Goal: Task Accomplishment & Management: Manage account settings

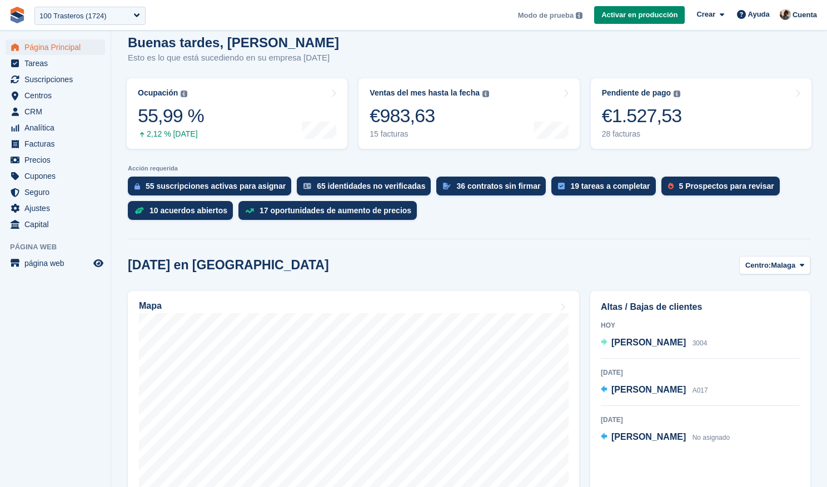
scroll to position [147, 0]
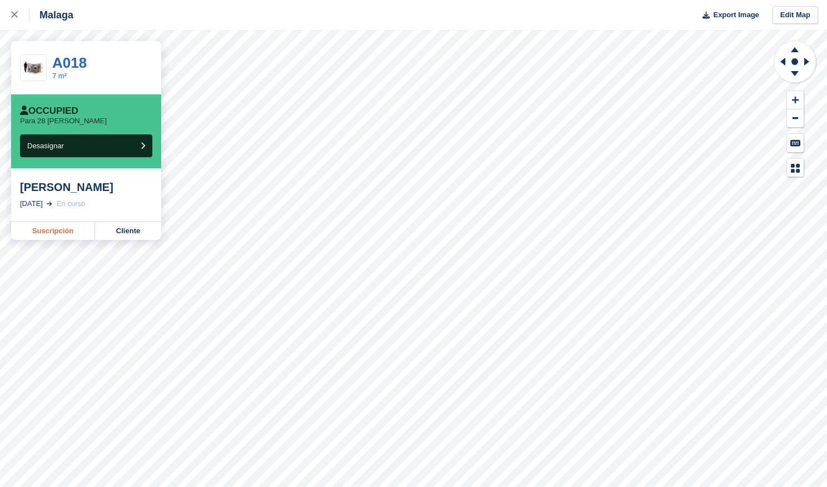
click at [64, 233] on link "Suscripción" at bounding box center [53, 231] width 84 height 18
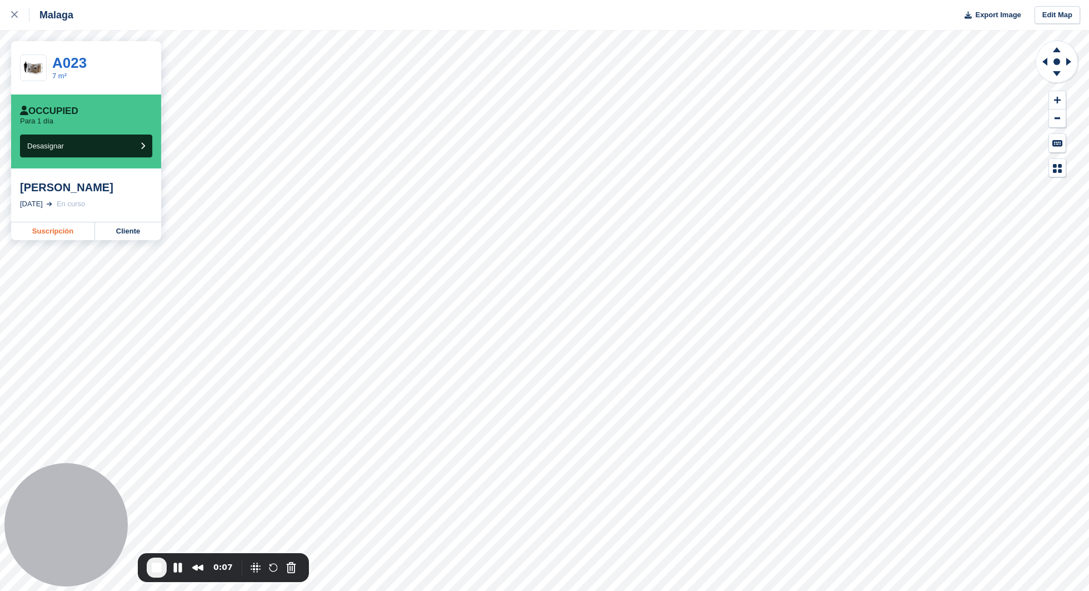
click at [61, 225] on link "Suscripción" at bounding box center [53, 231] width 84 height 18
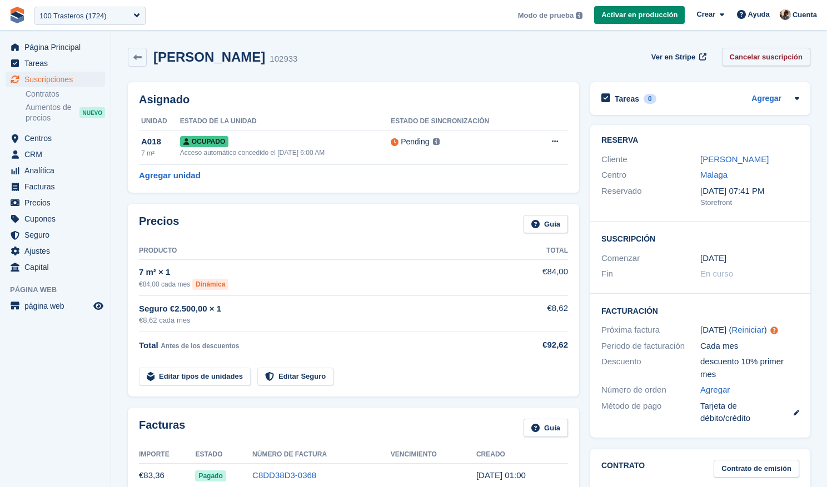
click at [758, 57] on link "Cancelar suscripción" at bounding box center [766, 57] width 89 height 18
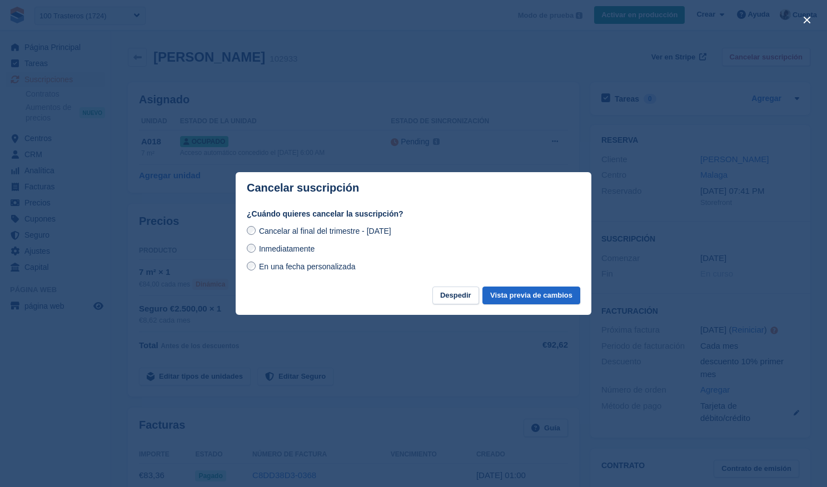
click at [273, 251] on span "Inmediatamente" at bounding box center [287, 249] width 56 height 9
click at [275, 267] on span "En una fecha personalizada" at bounding box center [307, 266] width 97 height 9
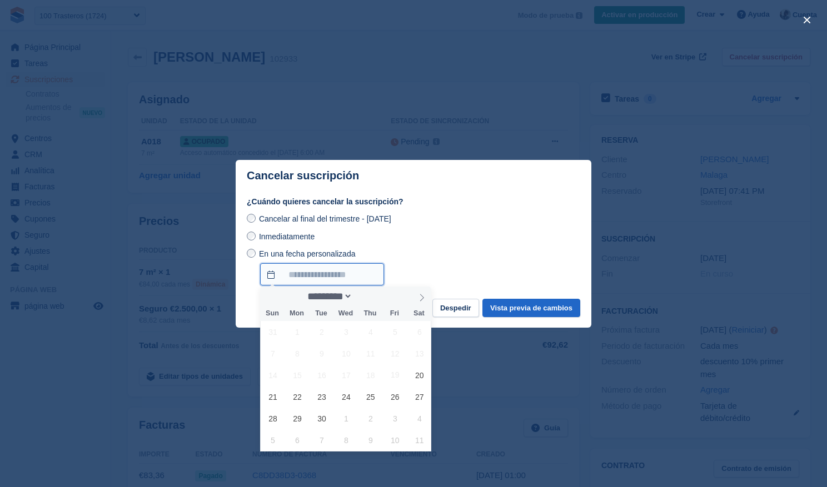
click at [301, 273] on input "En una fecha personalizada" at bounding box center [322, 274] width 124 height 22
click at [418, 295] on icon at bounding box center [422, 298] width 8 height 8
select select "*"
click at [351, 396] on span "22" at bounding box center [346, 397] width 22 height 22
type input "**********"
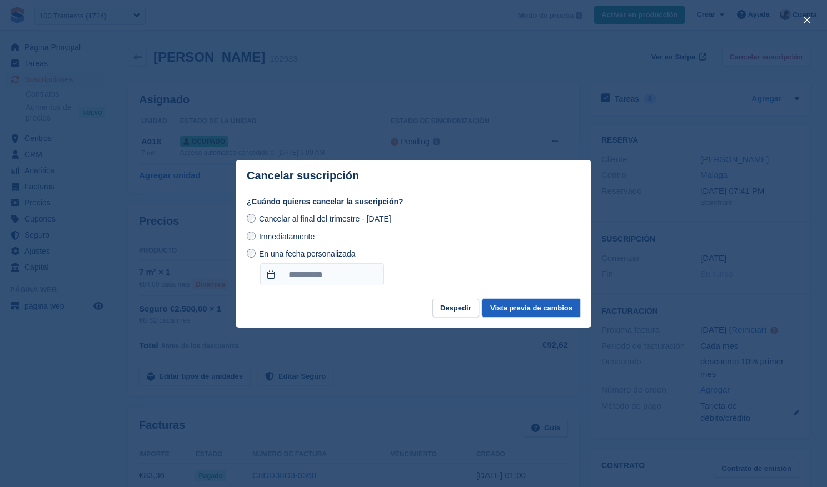
click at [536, 307] on button "Vista previa de cambios" at bounding box center [531, 308] width 98 height 18
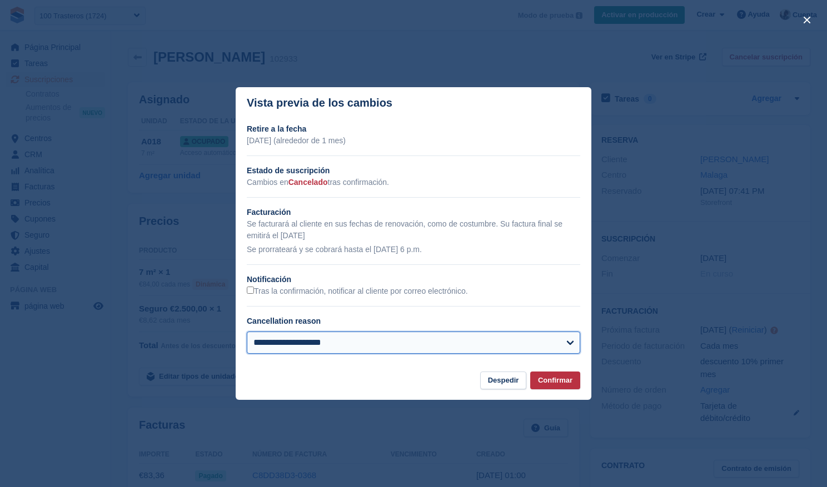
click at [361, 352] on select "**********" at bounding box center [413, 343] width 333 height 22
select select "**********"
click at [247, 332] on select "**********" at bounding box center [413, 343] width 333 height 22
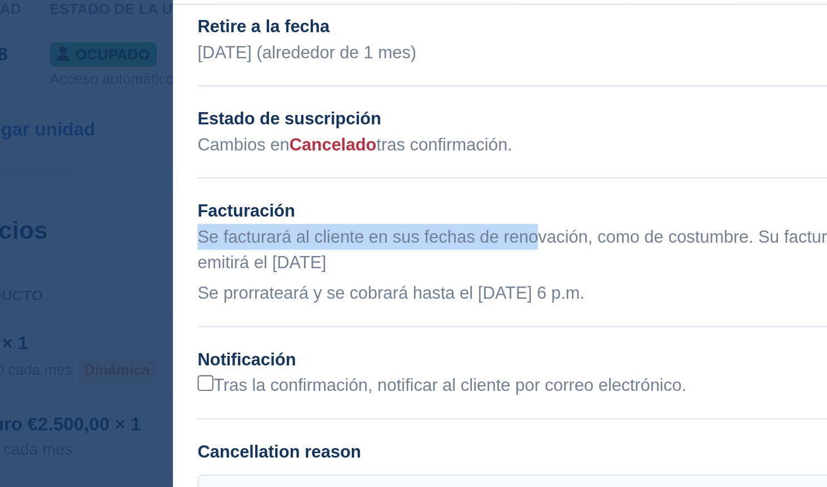
drag, startPoint x: 246, startPoint y: 223, endPoint x: 405, endPoint y: 222, distance: 158.4
click at [405, 222] on p "Se facturará al cliente en sus fechas de renovación, como de costumbre. Su fact…" at bounding box center [413, 229] width 333 height 23
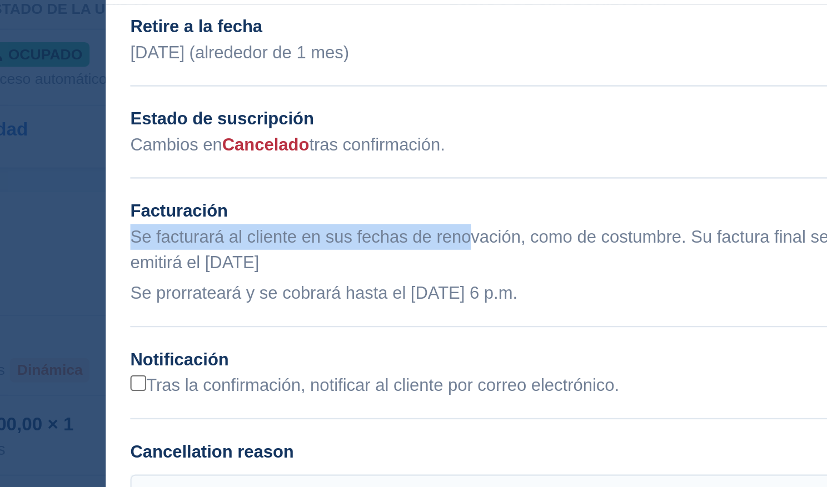
drag, startPoint x: 450, startPoint y: 251, endPoint x: 267, endPoint y: 253, distance: 182.3
click at [267, 253] on p "Se prorrateará y se cobrará hasta el 22 Oct a las 6 p.m." at bounding box center [413, 250] width 333 height 12
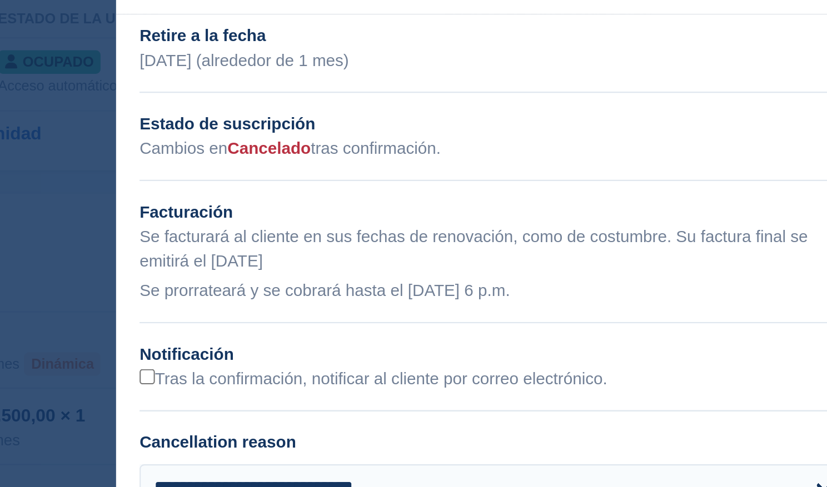
click at [258, 246] on p "Se prorrateará y se cobrará hasta el 22 Oct a las 6 p.m." at bounding box center [413, 250] width 333 height 12
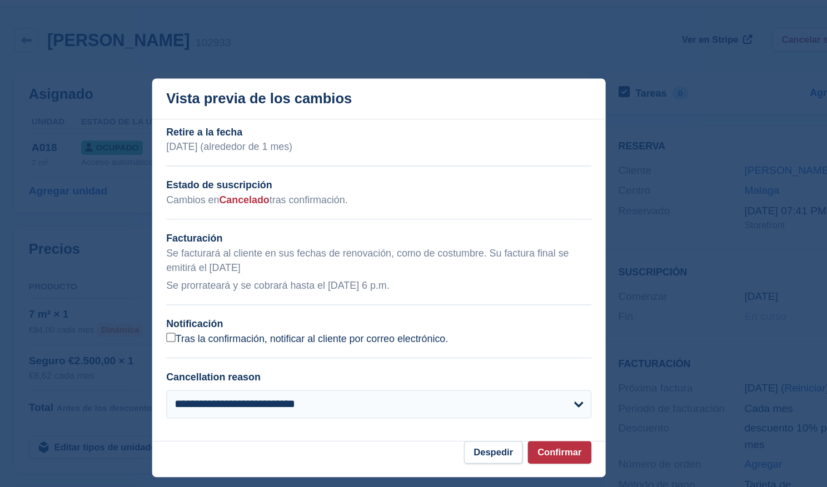
click at [278, 292] on label "Tras la confirmación, notificar al cliente por correo electrónico." at bounding box center [357, 292] width 221 height 10
click at [557, 381] on button "Confirmar" at bounding box center [555, 381] width 50 height 18
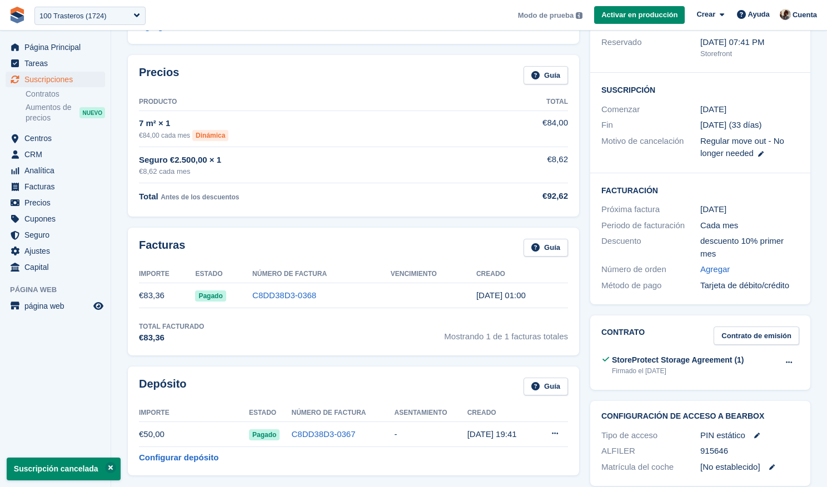
scroll to position [504, 0]
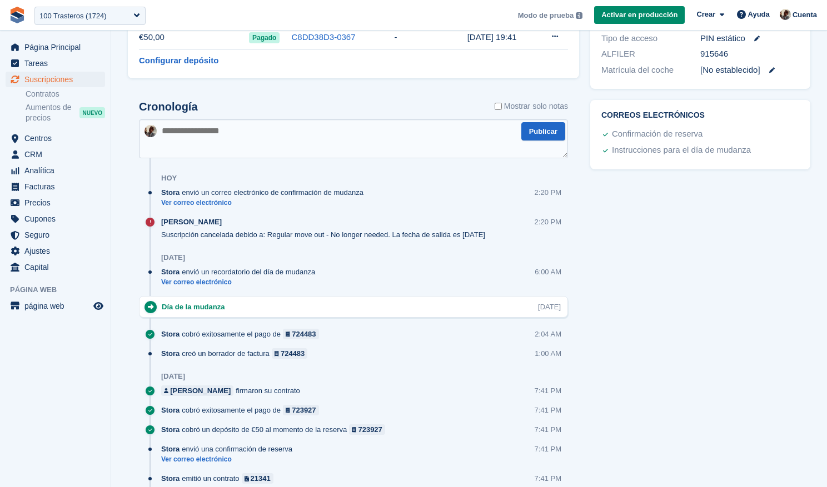
scroll to position [628, 0]
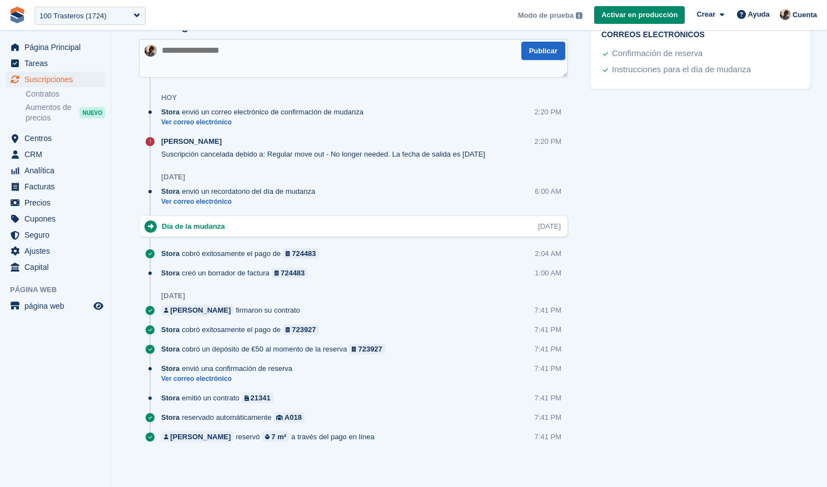
click at [218, 125] on div "Stora envió un correo electrónico de confirmación de mudanza Ver correo electró…" at bounding box center [364, 121] width 407 height 29
click at [218, 119] on link "Ver correo electrónico" at bounding box center [265, 122] width 208 height 9
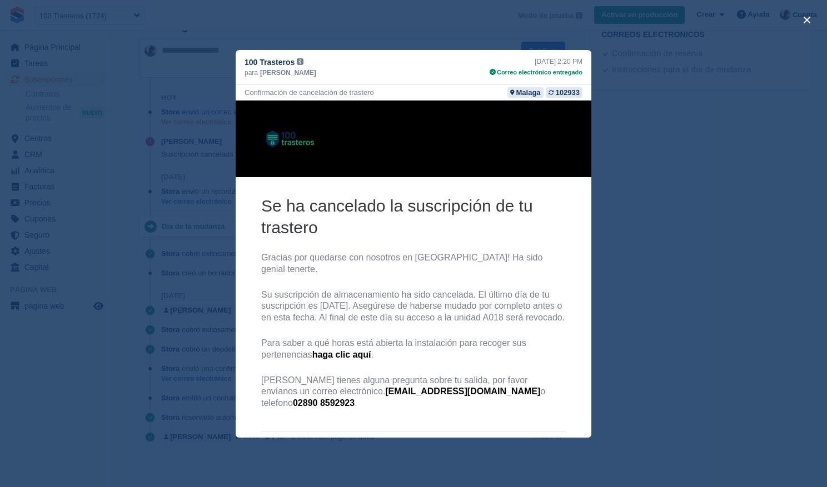
scroll to position [0, 0]
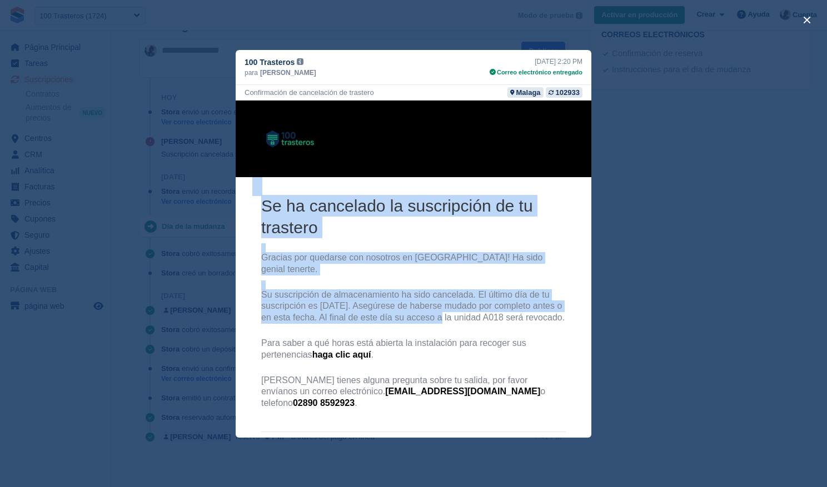
drag, startPoint x: 246, startPoint y: 206, endPoint x: 432, endPoint y: 308, distance: 211.9
click at [434, 308] on center "Se ha cancelado la suscripción de tu trastero Gracias por quedarse con nosotros…" at bounding box center [414, 308] width 356 height 416
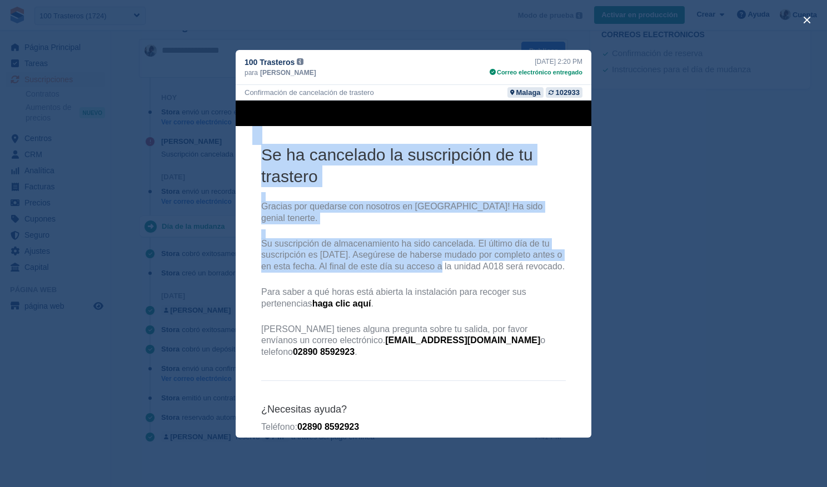
scroll to position [65, 0]
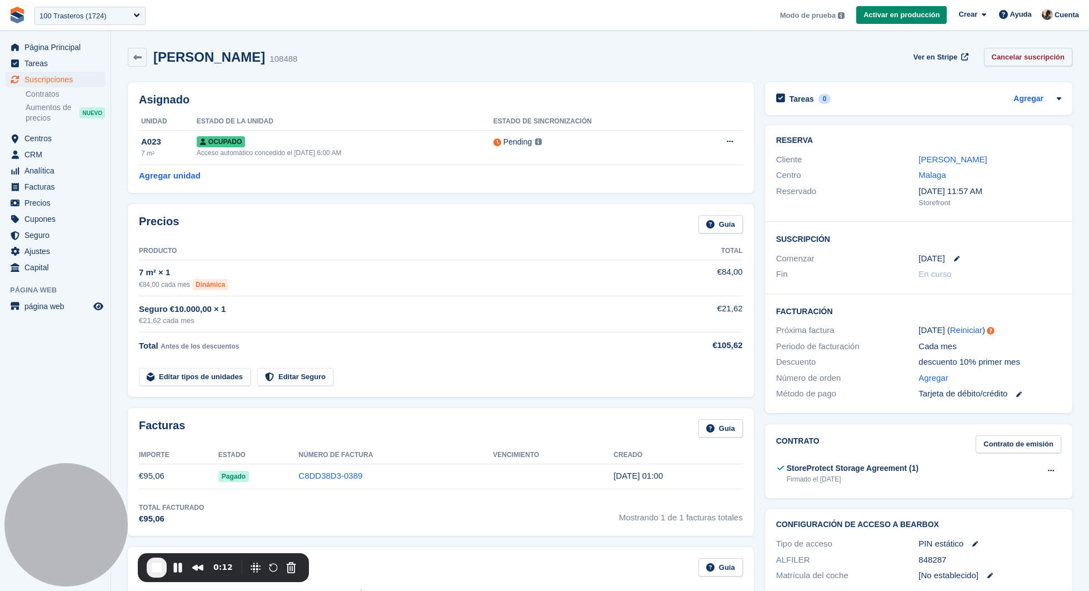
click at [1004, 57] on link "Cancelar suscripción" at bounding box center [1028, 57] width 89 height 18
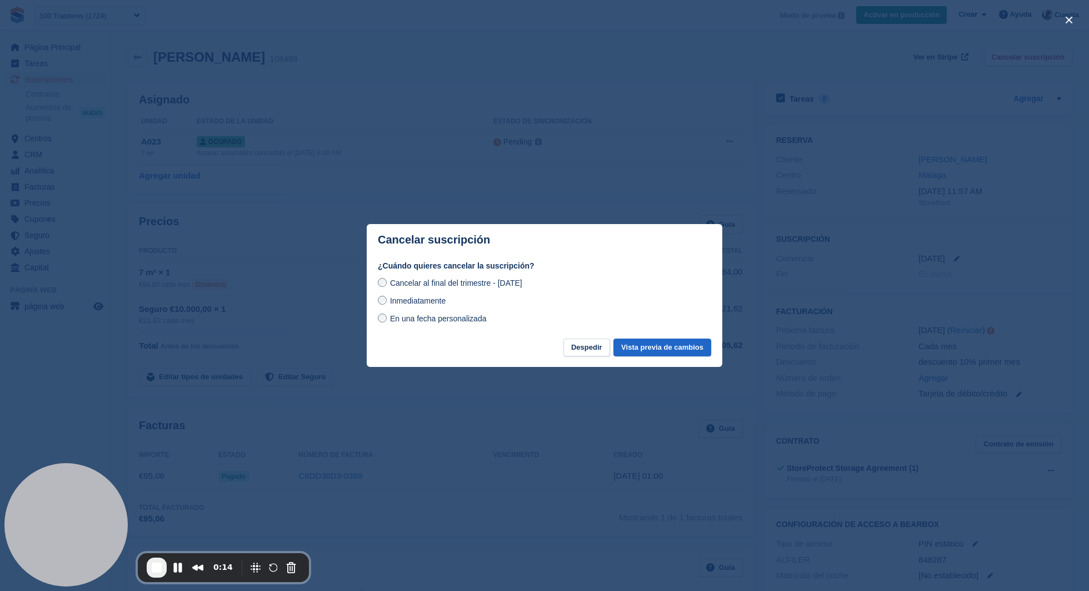
click at [412, 297] on span "Inmediatamente" at bounding box center [418, 300] width 56 height 9
click at [423, 320] on span "En una fecha personalizada" at bounding box center [438, 318] width 97 height 9
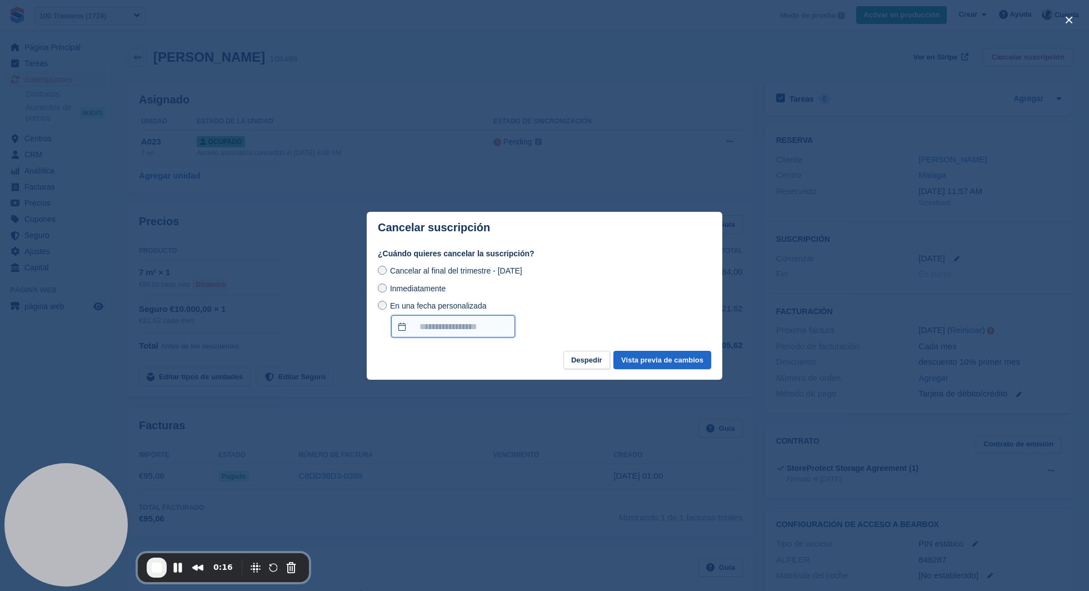
click at [427, 328] on input "En una fecha personalizada" at bounding box center [453, 326] width 124 height 22
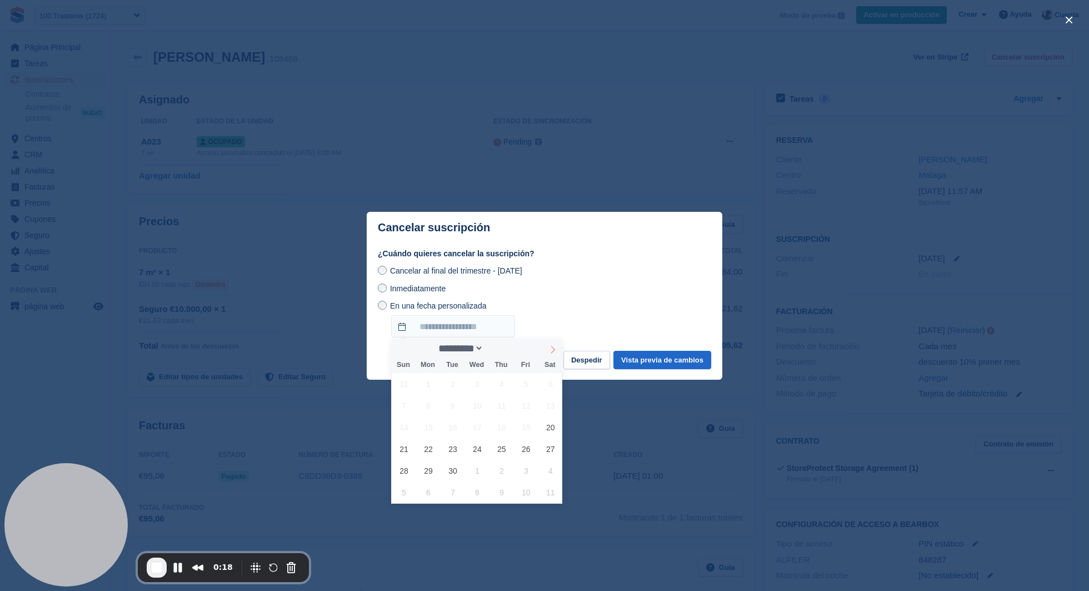
click at [551, 355] on span at bounding box center [553, 347] width 19 height 19
select select "*"
click at [484, 451] on span "22" at bounding box center [477, 449] width 22 height 22
type input "**********"
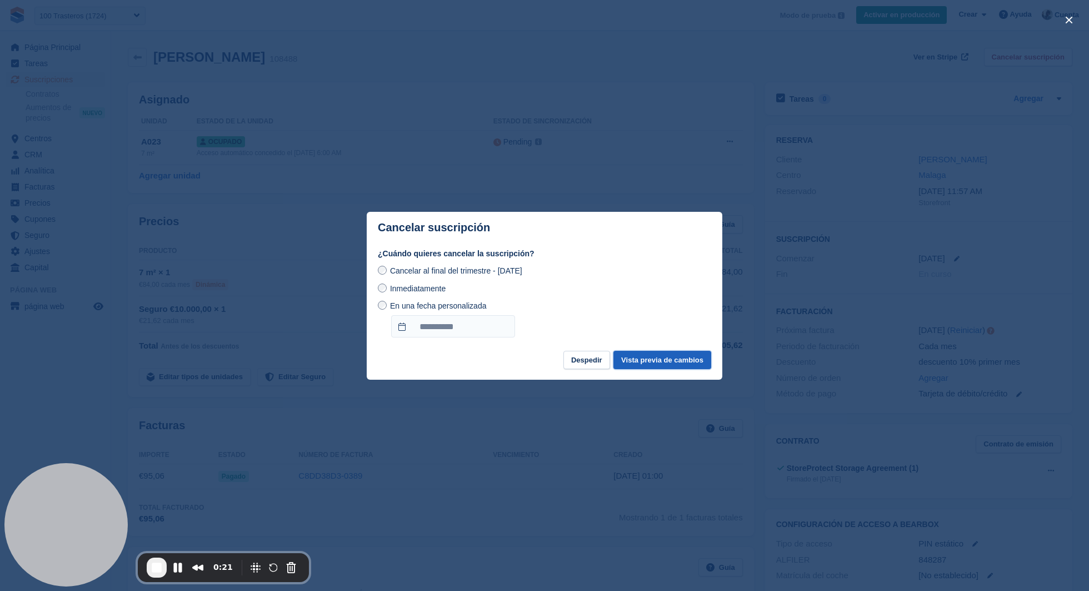
click at [662, 356] on button "Vista previa de cambios" at bounding box center [663, 360] width 98 height 18
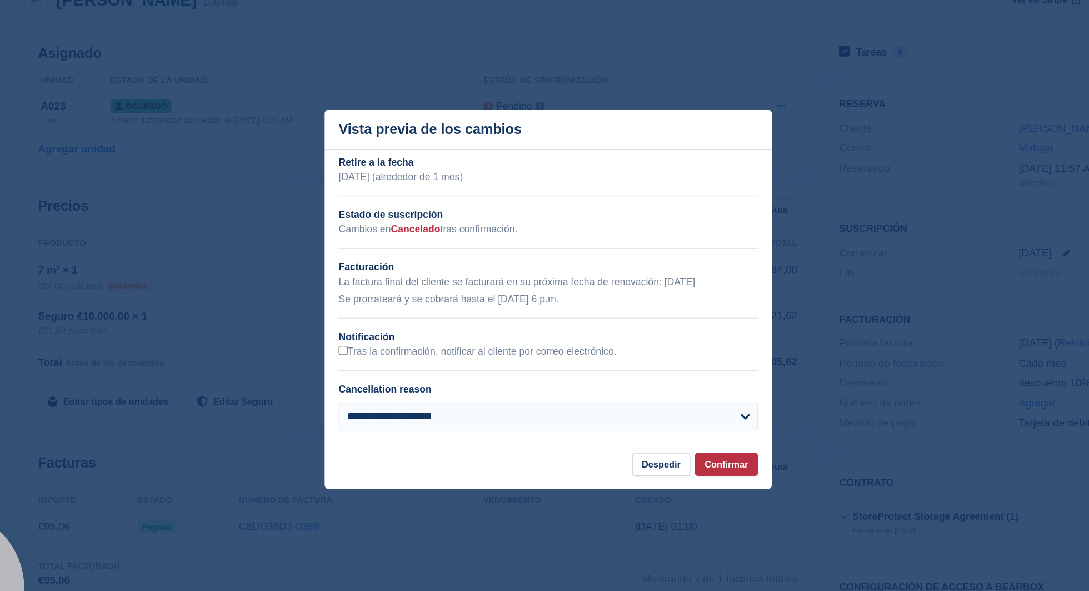
click at [415, 277] on p "La factura final del cliente se facturará en su próxima fecha de renovación: 18…" at bounding box center [544, 282] width 333 height 12
drag, startPoint x: 398, startPoint y: 286, endPoint x: 659, endPoint y: 298, distance: 261.5
click at [659, 298] on div "La factura final del cliente se facturará en su próxima fecha de renovación: 18…" at bounding box center [544, 289] width 333 height 26
click at [659, 298] on p "Se prorrateará y se cobrará hasta el 22 Oct a las 6 p.m." at bounding box center [544, 296] width 333 height 12
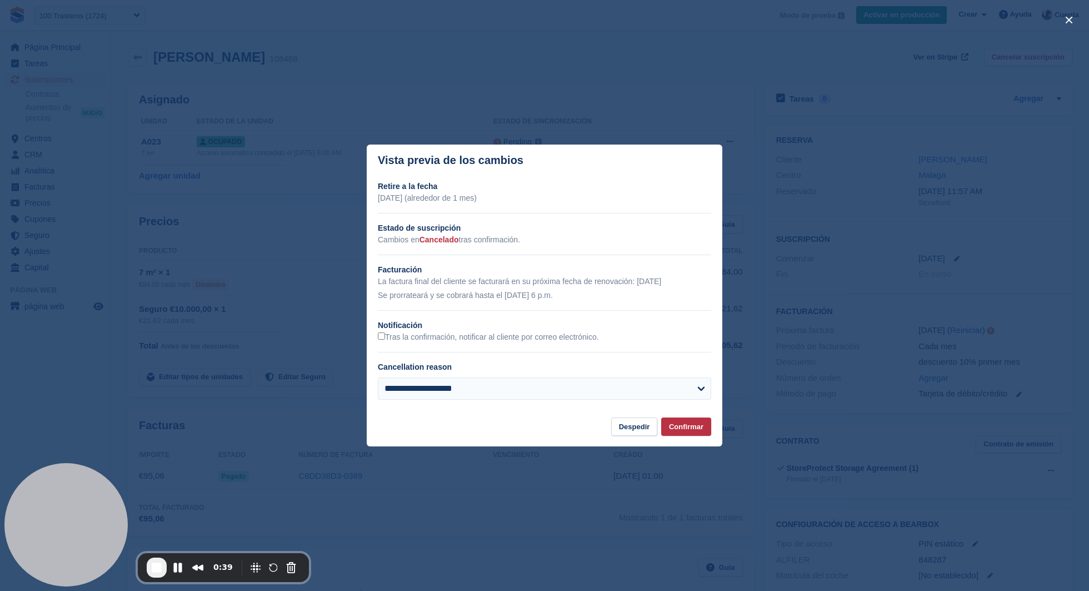
drag, startPoint x: 388, startPoint y: 296, endPoint x: 527, endPoint y: 305, distance: 139.8
click at [527, 305] on div "**********" at bounding box center [545, 295] width 356 height 228
drag, startPoint x: 430, startPoint y: 297, endPoint x: 542, endPoint y: 294, distance: 112.3
click at [543, 295] on p "Se prorrateará y se cobrará hasta el 22 Oct a las 6 p.m." at bounding box center [544, 296] width 333 height 12
drag, startPoint x: 549, startPoint y: 295, endPoint x: 372, endPoint y: 295, distance: 177.3
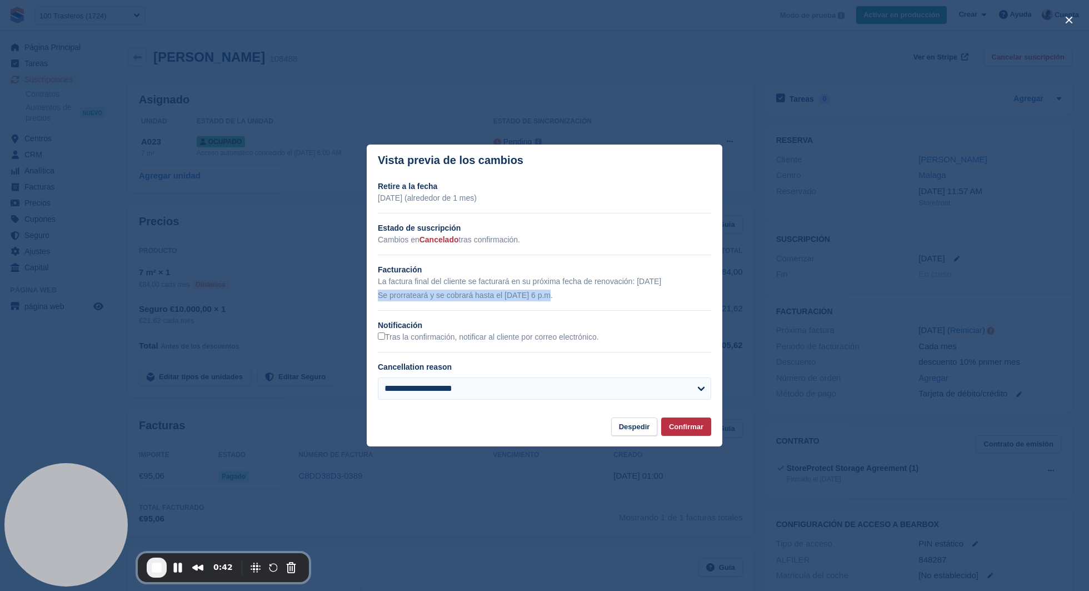
click at [372, 295] on div "**********" at bounding box center [545, 295] width 356 height 228
click at [689, 428] on button "Confirmar" at bounding box center [686, 426] width 50 height 18
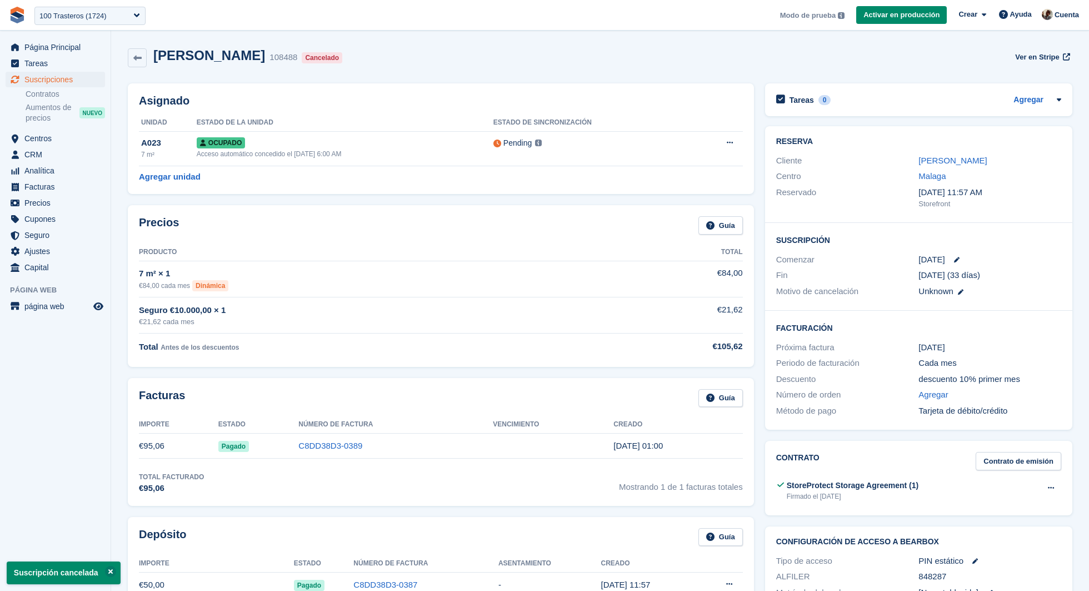
drag, startPoint x: 218, startPoint y: 53, endPoint x: 326, endPoint y: 53, distance: 108.4
click at [326, 53] on div "Manuel 108488 Cancelado Ver en Stripe" at bounding box center [600, 58] width 945 height 20
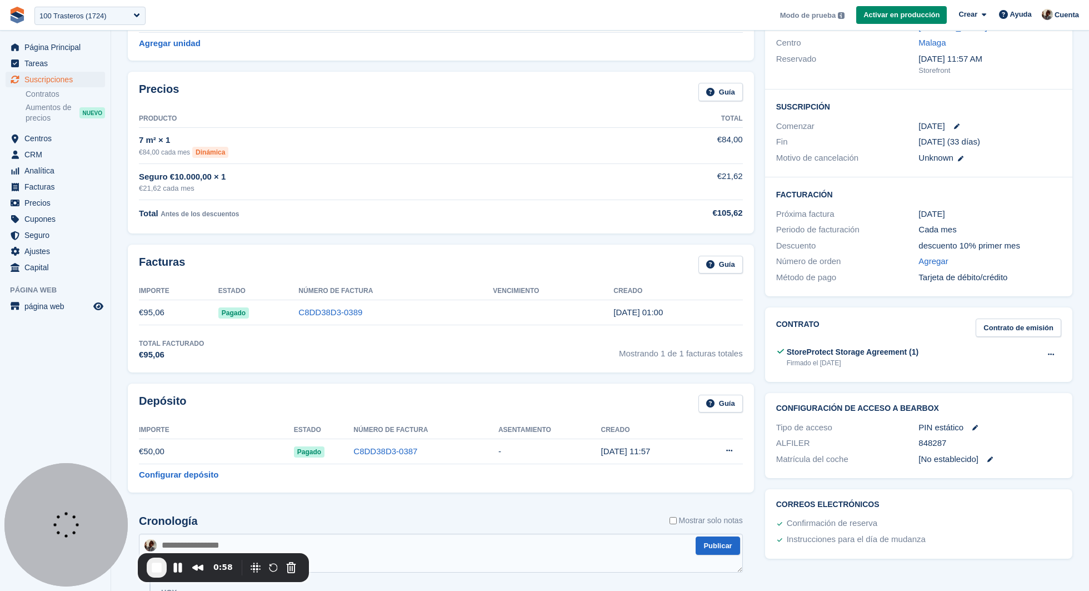
scroll to position [449, 0]
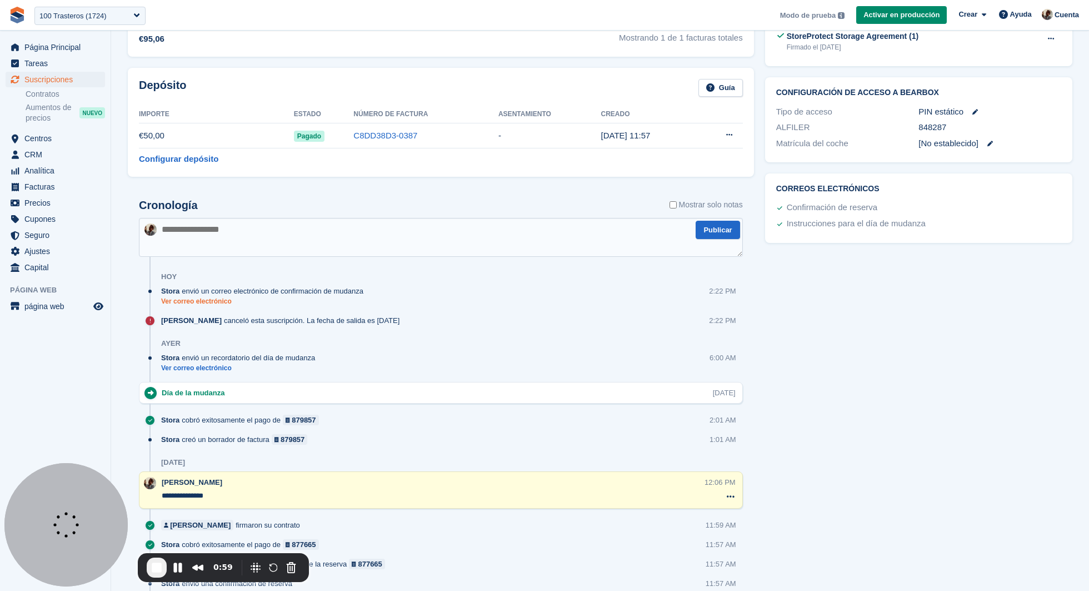
click at [218, 301] on link "Ver correo electrónico" at bounding box center [265, 301] width 208 height 9
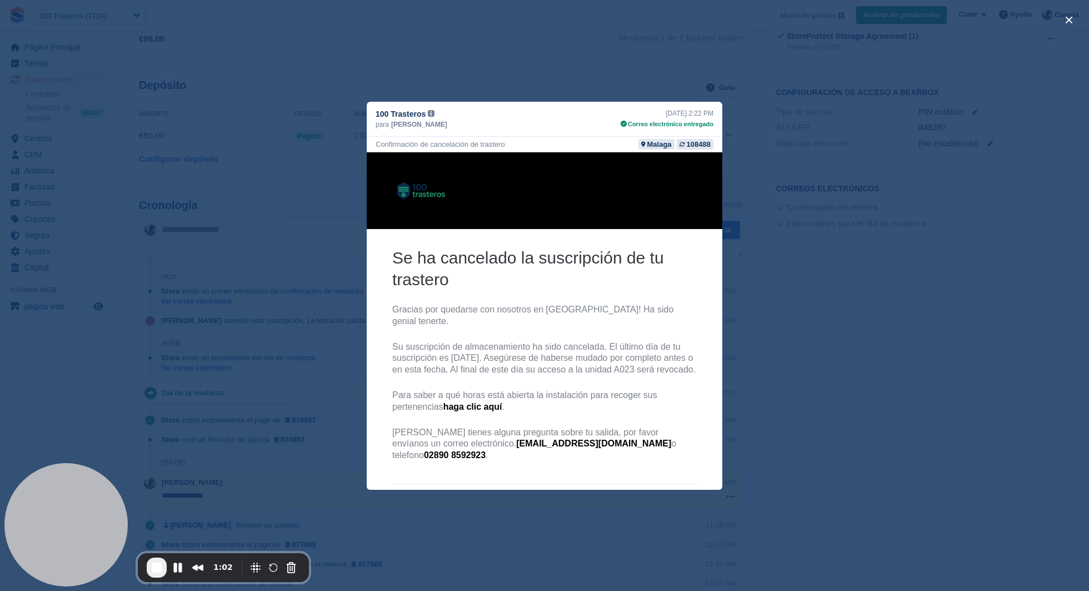
scroll to position [34, 0]
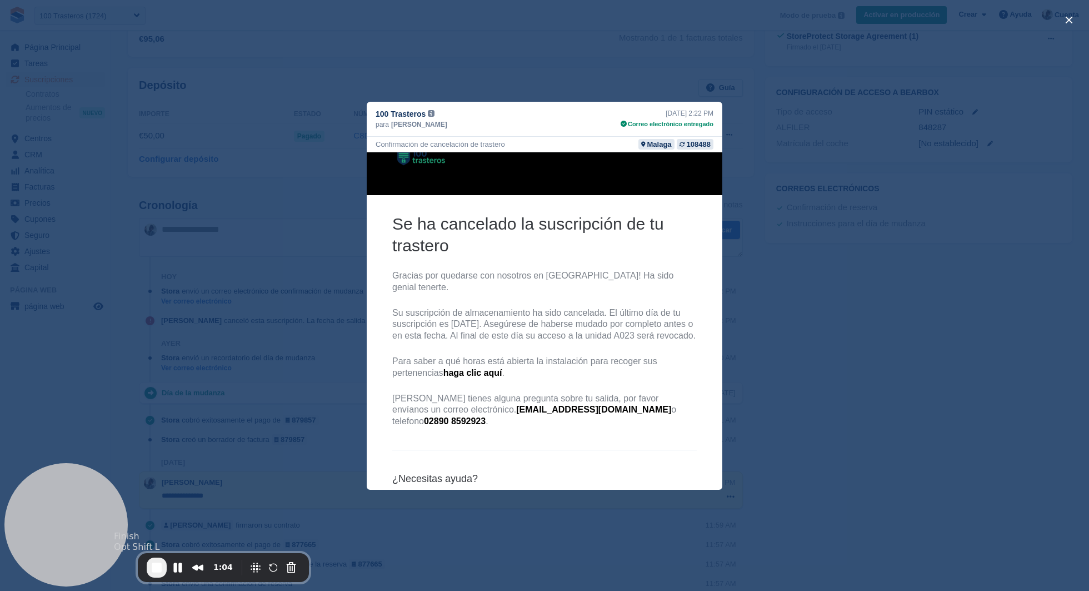
click at [161, 567] on span "End Recording" at bounding box center [156, 567] width 13 height 13
